Goal: Information Seeking & Learning: Learn about a topic

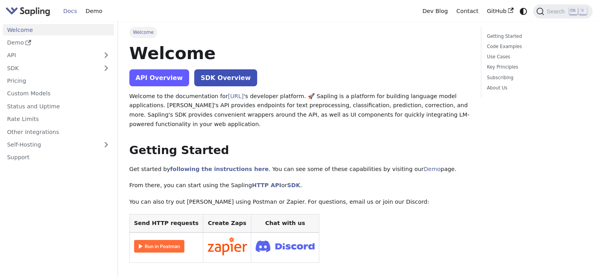
click at [153, 76] on link "API Overview" at bounding box center [159, 77] width 60 height 17
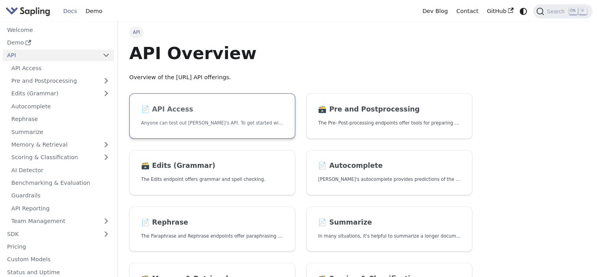
click at [177, 115] on link "📄️ API Access Anyone can test out [PERSON_NAME]'s API. To get started with the …" at bounding box center [212, 115] width 166 height 45
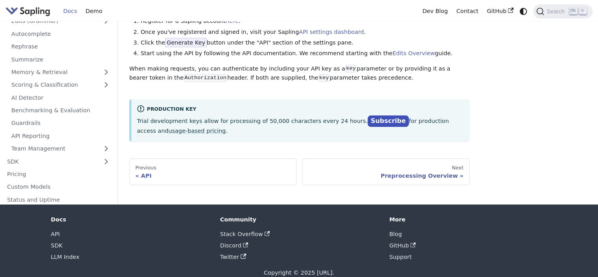
scroll to position [84, 0]
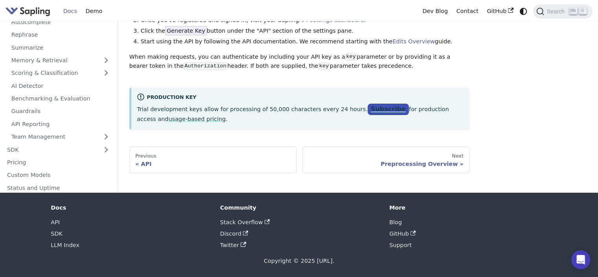
click at [368, 110] on link "Subscribe" at bounding box center [388, 108] width 41 height 11
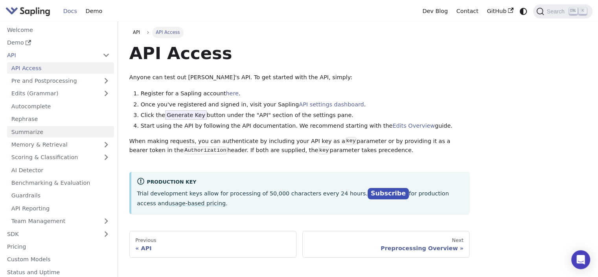
click at [51, 134] on link "Summarize" at bounding box center [60, 131] width 107 height 11
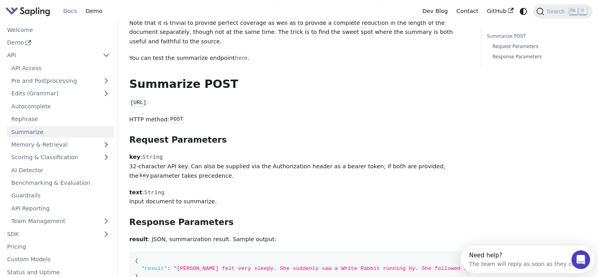
scroll to position [299, 0]
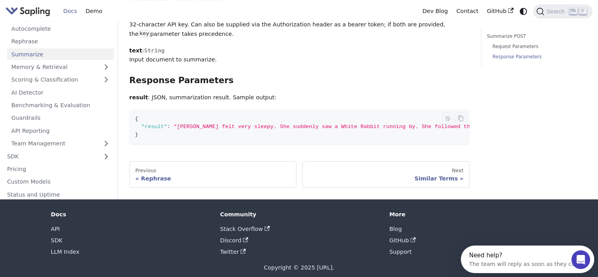
click at [182, 114] on code "{ "result" : "[PERSON_NAME] felt very sleepy. She suddenly saw a White Rabbit r…" at bounding box center [337, 126] width 417 height 35
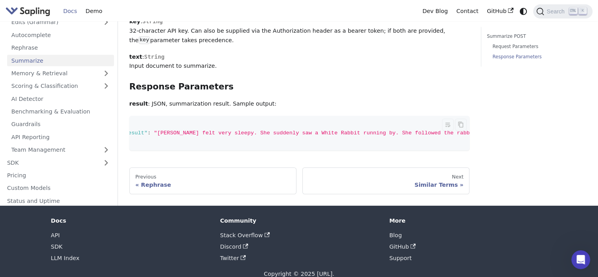
scroll to position [0, 0]
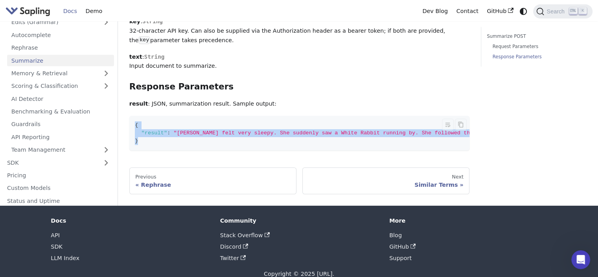
drag, startPoint x: 145, startPoint y: 121, endPoint x: 133, endPoint y: 105, distance: 20.8
click at [133, 116] on code "{ "result" : "[PERSON_NAME] felt very sleepy. She suddenly saw a White Rabbit r…" at bounding box center [337, 133] width 417 height 35
drag, startPoint x: 145, startPoint y: 110, endPoint x: 136, endPoint y: 121, distance: 14.0
click at [136, 138] on span "}" at bounding box center [136, 141] width 3 height 6
click at [220, 181] on div "Rephrase" at bounding box center [212, 184] width 155 height 7
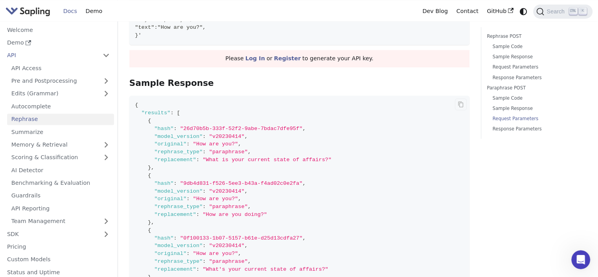
scroll to position [1527, 0]
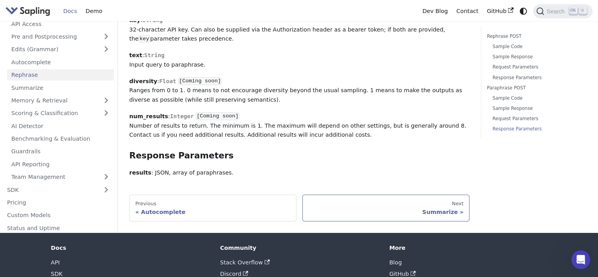
click at [400, 200] on div "Next" at bounding box center [385, 203] width 155 height 6
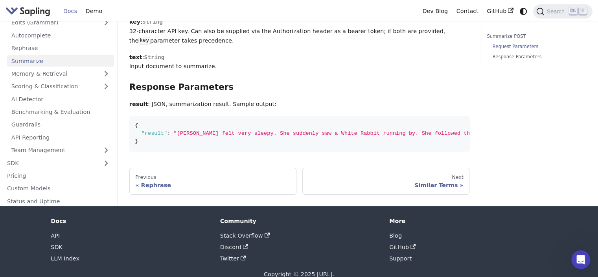
scroll to position [293, 0]
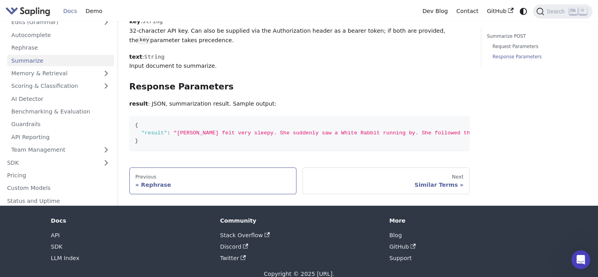
click at [202, 181] on div "Rephrase" at bounding box center [212, 184] width 155 height 7
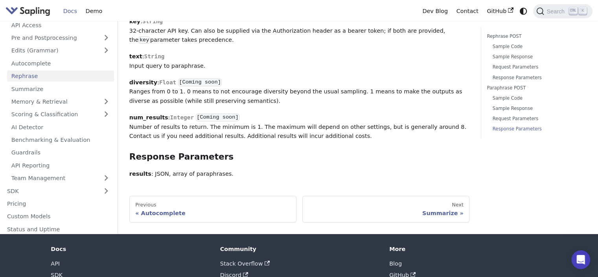
scroll to position [1527, 0]
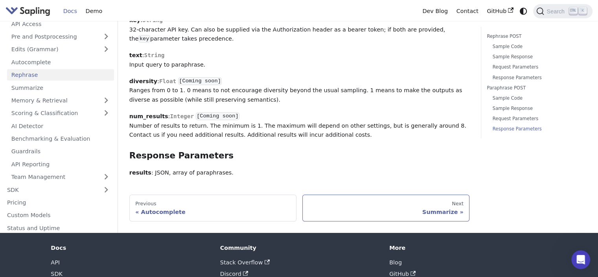
click at [423, 194] on link "Next Summarize" at bounding box center [385, 207] width 167 height 27
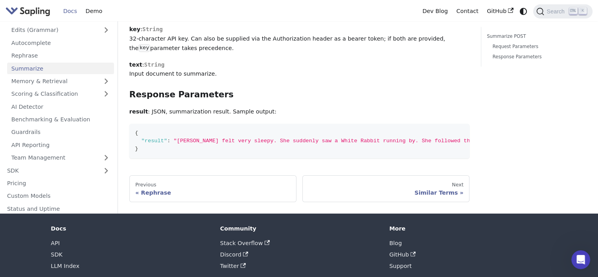
scroll to position [293, 0]
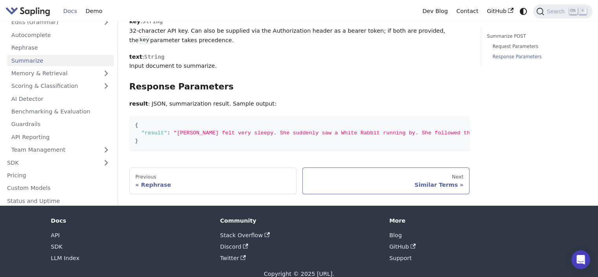
click at [431, 181] on div "Similar Terms" at bounding box center [385, 184] width 155 height 7
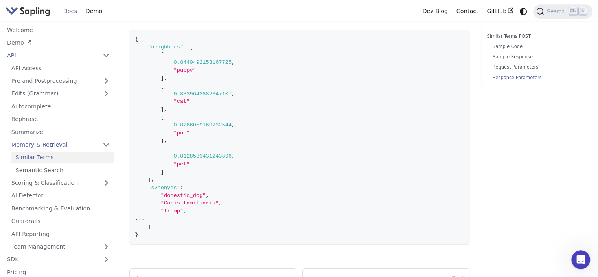
scroll to position [955, 0]
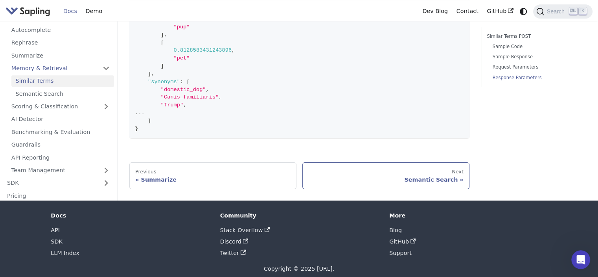
click at [429, 176] on div "Semantic Search" at bounding box center [385, 179] width 155 height 7
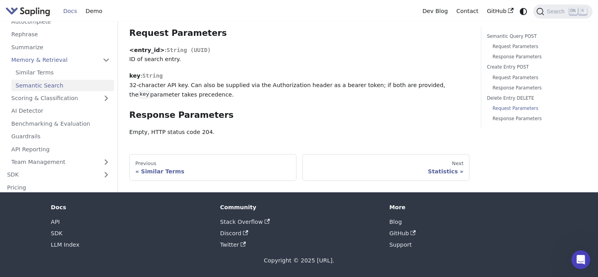
scroll to position [909, 0]
